Goal: Task Accomplishment & Management: Manage account settings

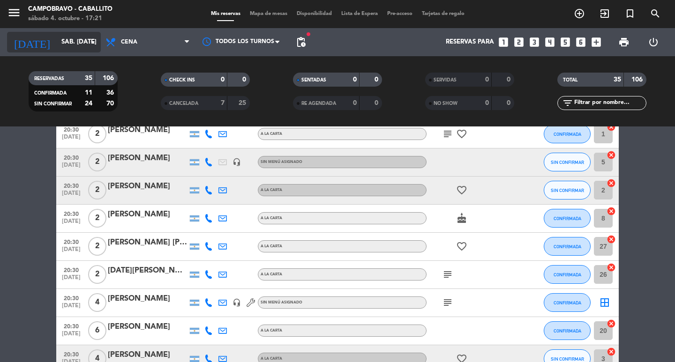
scroll to position [320, 0]
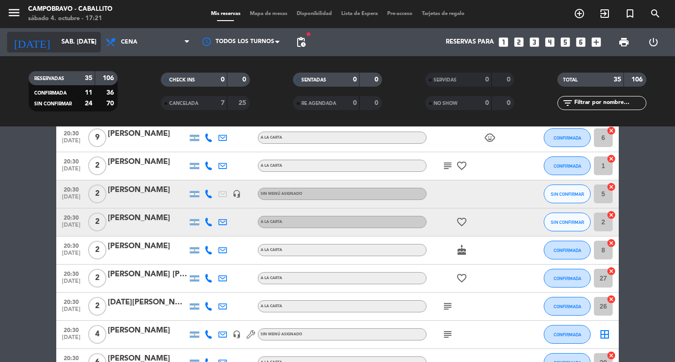
click at [80, 36] on input "sáb. [DATE]" at bounding box center [98, 42] width 83 height 17
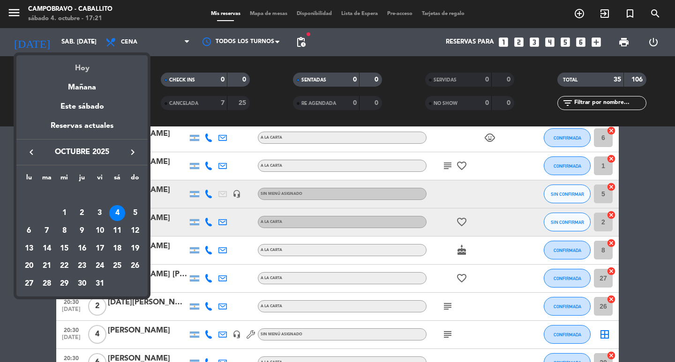
click at [91, 67] on div "Hoy" at bounding box center [81, 64] width 131 height 19
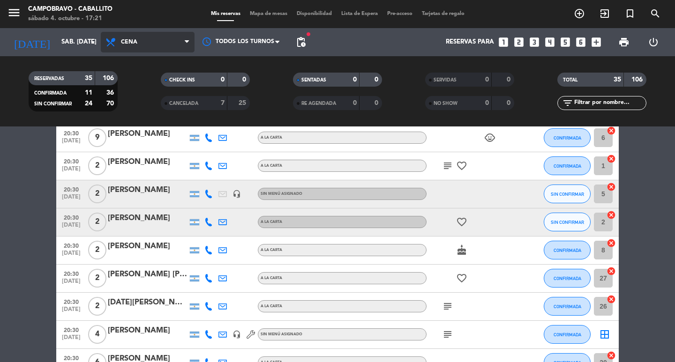
click at [163, 35] on span "Cena" at bounding box center [148, 42] width 94 height 21
click at [155, 105] on div "menu Campobravo - caballito sábado 4. octubre - 17:21 Mis reservas Mapa de mesa…" at bounding box center [337, 63] width 675 height 127
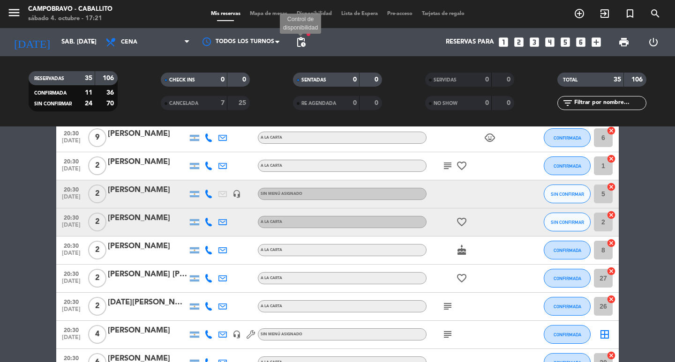
drag, startPoint x: 303, startPoint y: 38, endPoint x: 306, endPoint y: 45, distance: 7.3
click at [302, 38] on span "pending_actions" at bounding box center [300, 42] width 11 height 11
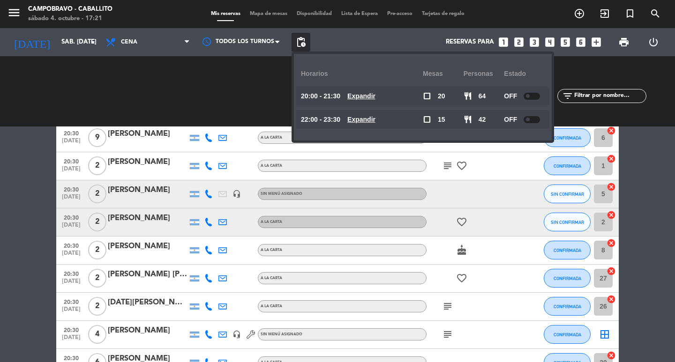
click at [373, 116] on u "Expandir" at bounding box center [361, 120] width 28 height 8
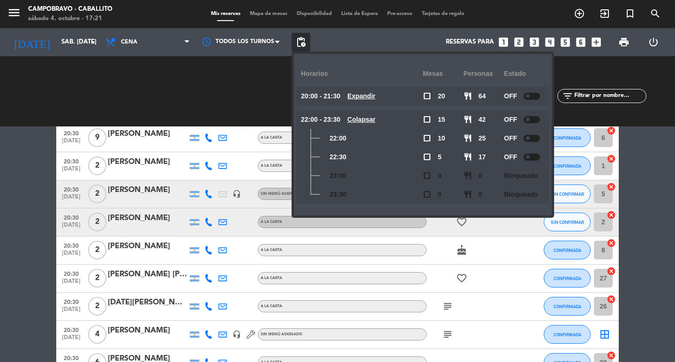
click at [374, 95] on u "Expandir" at bounding box center [361, 96] width 28 height 8
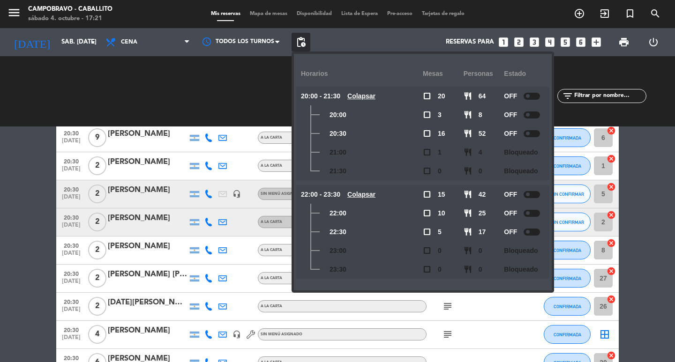
click at [374, 95] on u "Colapsar" at bounding box center [361, 96] width 28 height 8
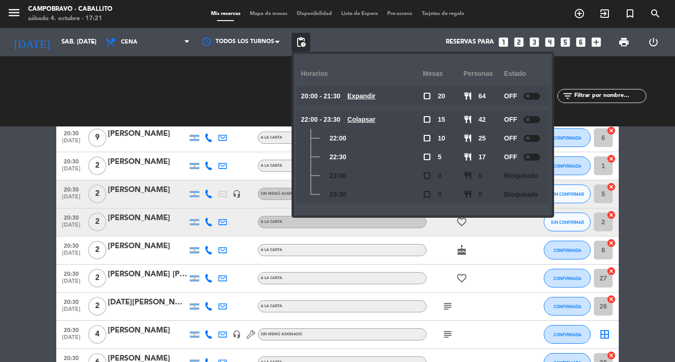
click at [376, 121] on u "Colapsar" at bounding box center [361, 120] width 28 height 8
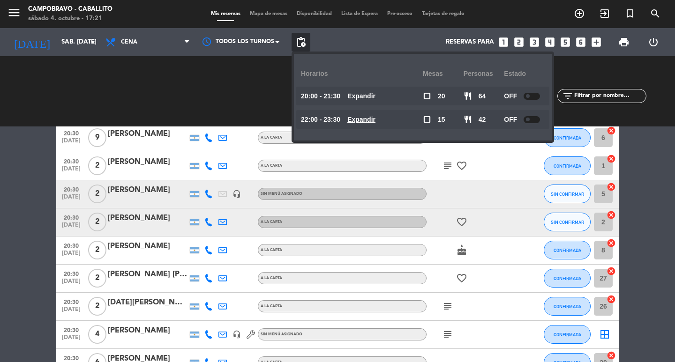
click at [373, 99] on u "Expandir" at bounding box center [361, 96] width 28 height 8
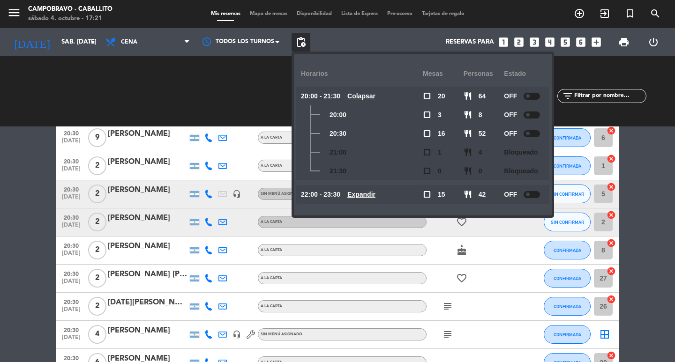
click at [376, 95] on u "Colapsar" at bounding box center [361, 96] width 28 height 8
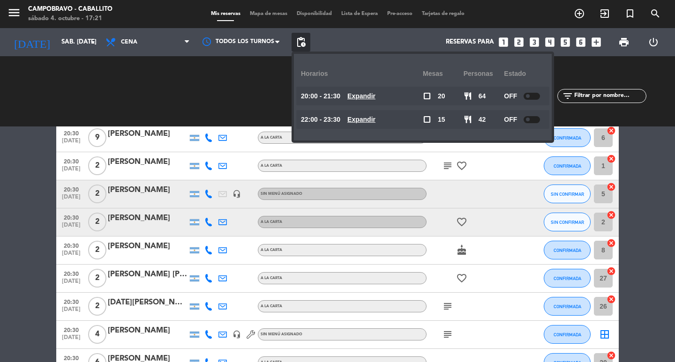
click at [376, 96] on u "Expandir" at bounding box center [361, 96] width 28 height 8
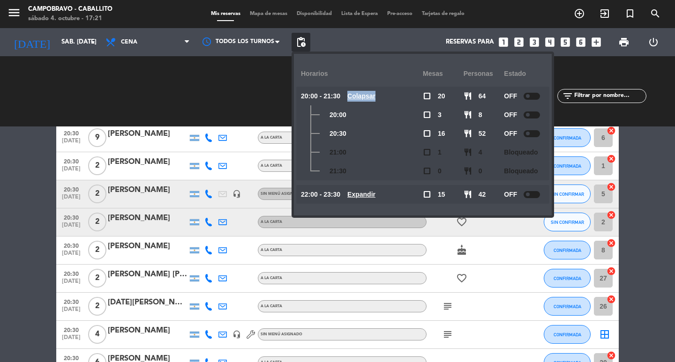
click at [376, 96] on u "Colapsar" at bounding box center [361, 96] width 28 height 8
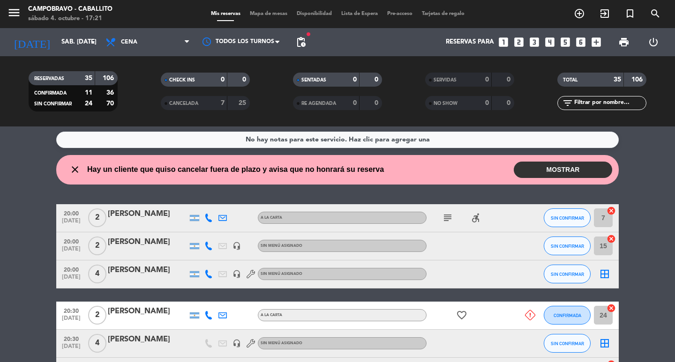
scroll to position [0, 0]
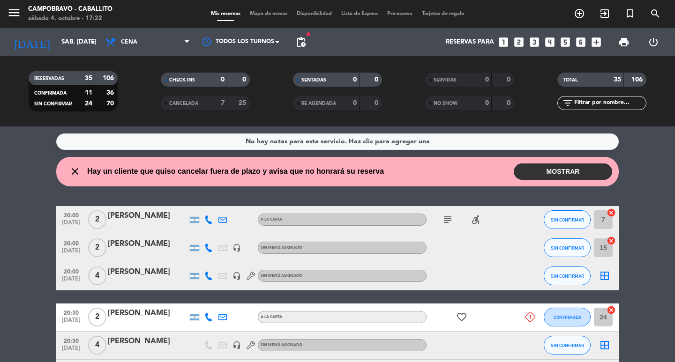
click at [598, 174] on button "MOSTRAR" at bounding box center [563, 172] width 98 height 16
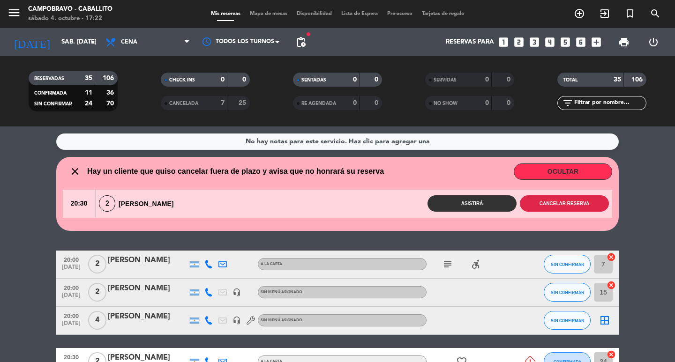
click at [538, 197] on button "Cancelar reserva" at bounding box center [564, 204] width 89 height 16
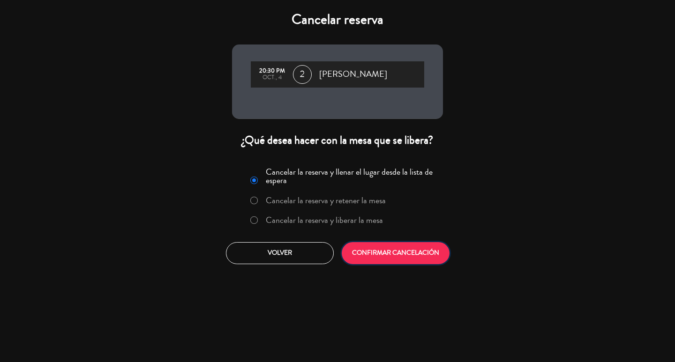
click at [381, 260] on button "CONFIRMAR CANCELACIÓN" at bounding box center [396, 253] width 108 height 22
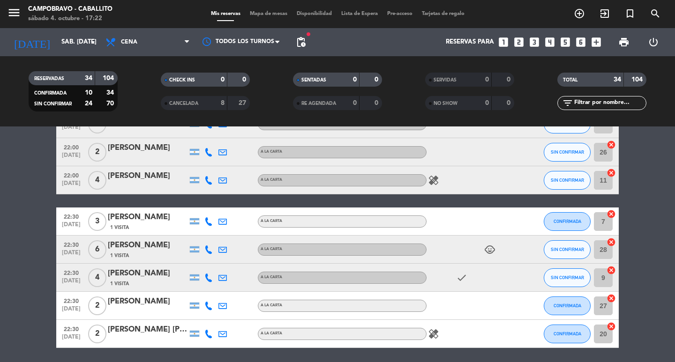
scroll to position [863, 0]
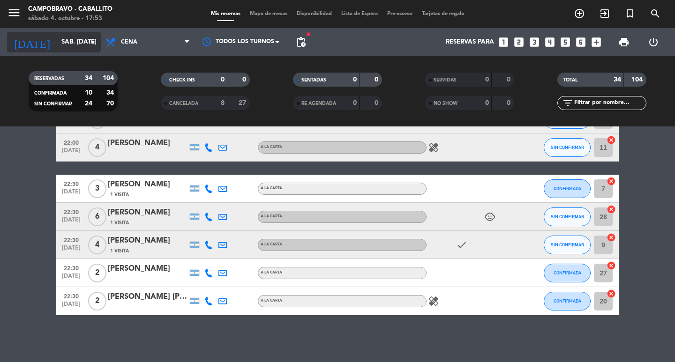
click at [75, 48] on input "sáb. [DATE]" at bounding box center [98, 42] width 83 height 17
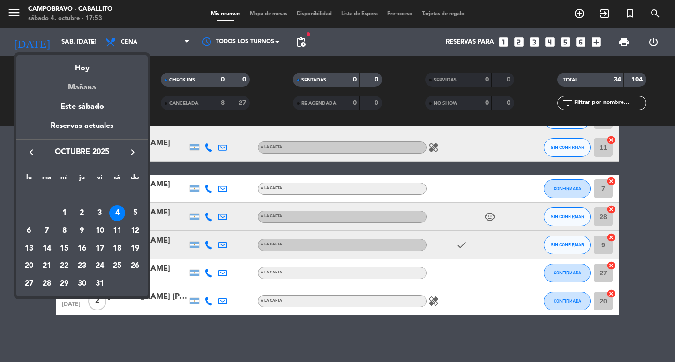
click at [90, 77] on div "Mañana" at bounding box center [81, 84] width 131 height 19
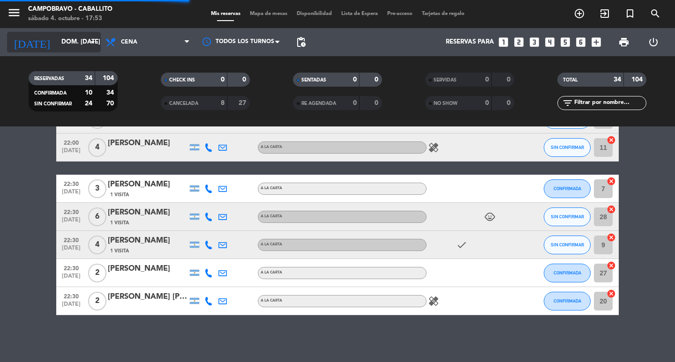
click at [72, 45] on input "dom. [DATE]" at bounding box center [98, 42] width 83 height 17
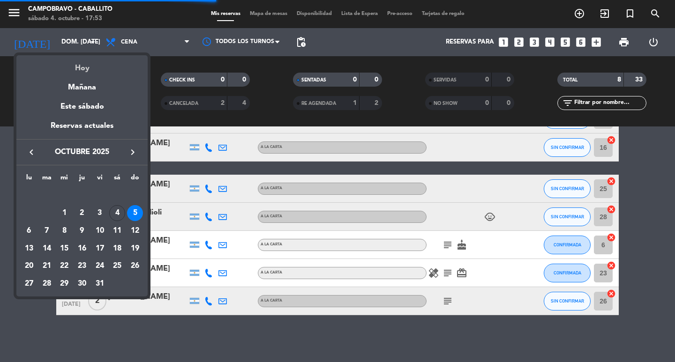
scroll to position [92, 0]
click at [87, 62] on div "Hoy" at bounding box center [81, 64] width 131 height 19
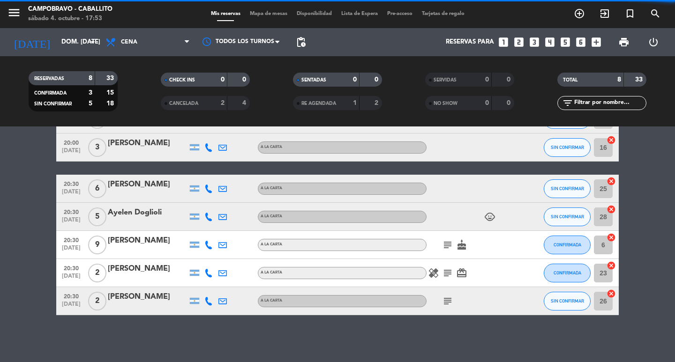
type input "sáb. [DATE]"
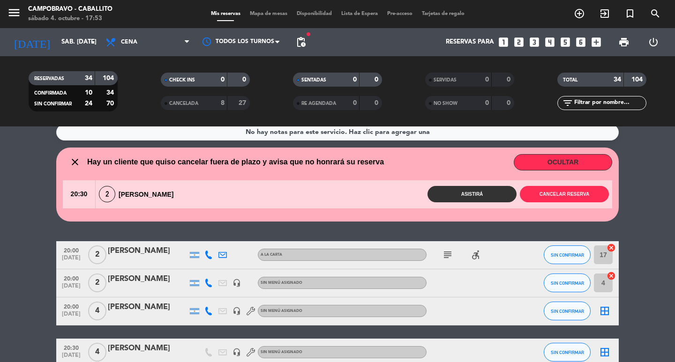
scroll to position [0, 0]
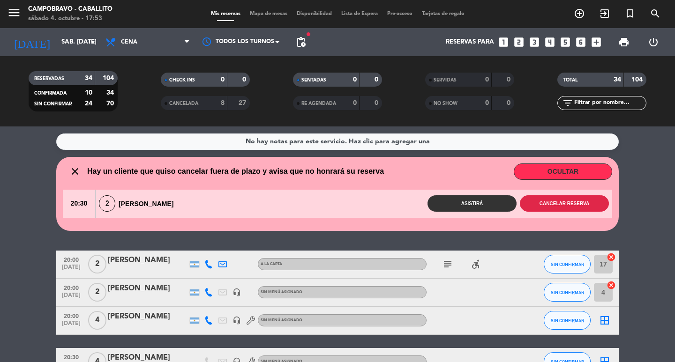
click at [559, 203] on button "Cancelar reserva" at bounding box center [564, 204] width 89 height 16
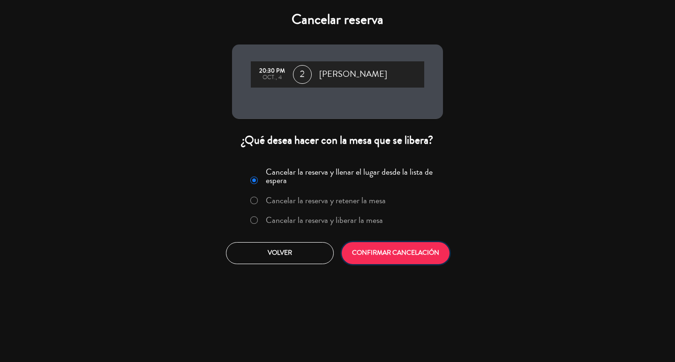
click at [404, 254] on button "CONFIRMAR CANCELACIÓN" at bounding box center [396, 253] width 108 height 22
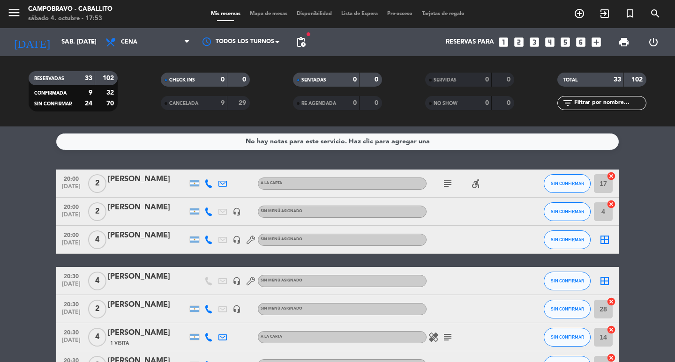
click at [156, 180] on div "[PERSON_NAME]" at bounding box center [148, 179] width 80 height 12
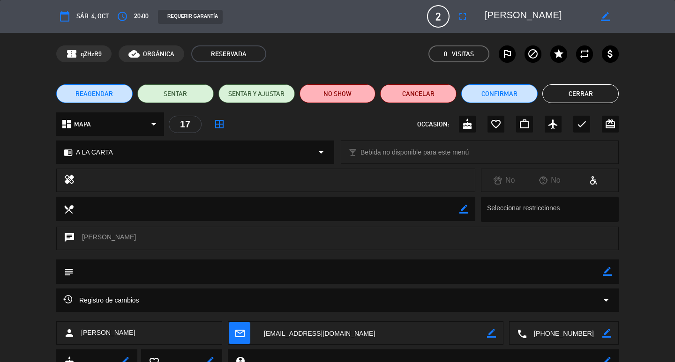
click at [80, 88] on button "REAGENDAR" at bounding box center [94, 93] width 76 height 19
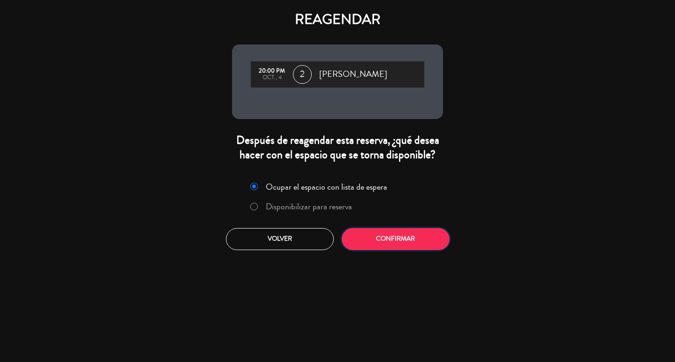
click at [414, 236] on button "Confirmar" at bounding box center [396, 239] width 108 height 22
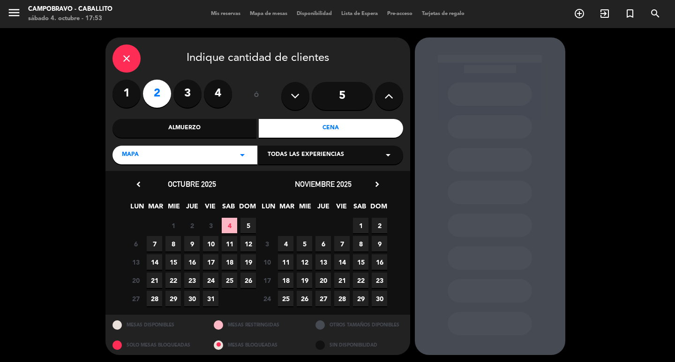
click at [230, 248] on span "11" at bounding box center [229, 243] width 15 height 15
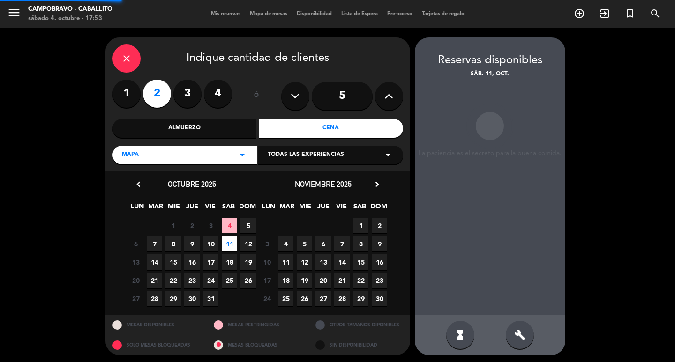
scroll to position [2, 0]
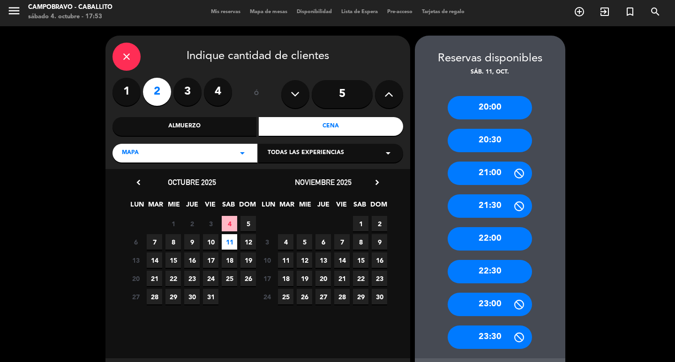
click at [470, 109] on div "20:00" at bounding box center [490, 107] width 84 height 23
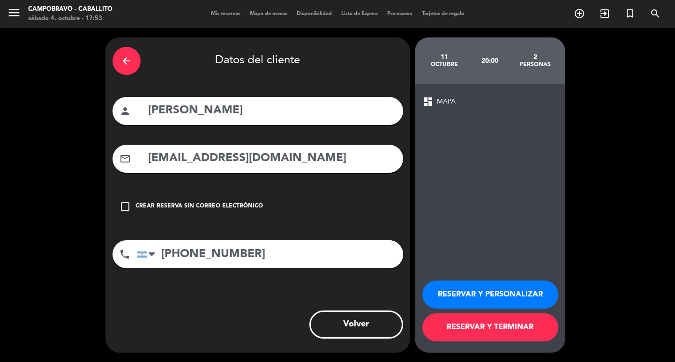
scroll to position [0, 0]
drag, startPoint x: 477, startPoint y: 326, endPoint x: 446, endPoint y: 288, distance: 49.4
click at [446, 288] on div "RESERVAR Y PERSONALIZAR RESERVAR Y TERMINAR" at bounding box center [490, 307] width 136 height 92
click at [446, 288] on button "RESERVAR Y PERSONALIZAR" at bounding box center [490, 295] width 136 height 28
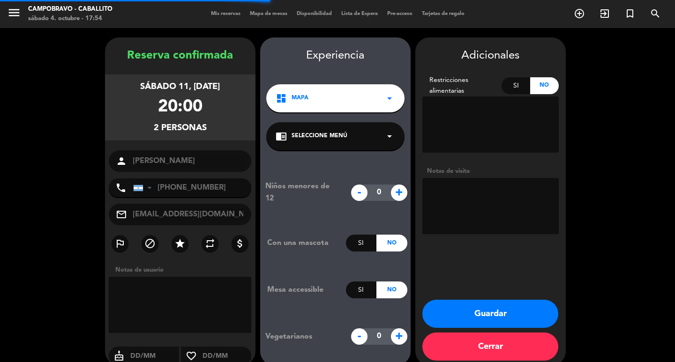
scroll to position [13, 0]
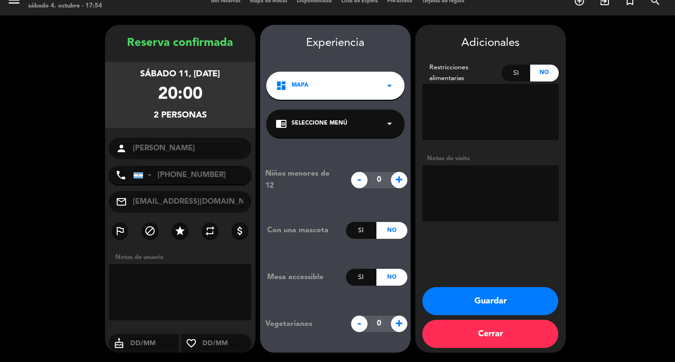
click at [426, 190] on textarea at bounding box center [490, 194] width 136 height 56
type textarea "b"
type textarea "[PERSON_NAME]. NCORREA"
click at [519, 296] on button "Guardar" at bounding box center [490, 301] width 136 height 28
